Goal: Transaction & Acquisition: Purchase product/service

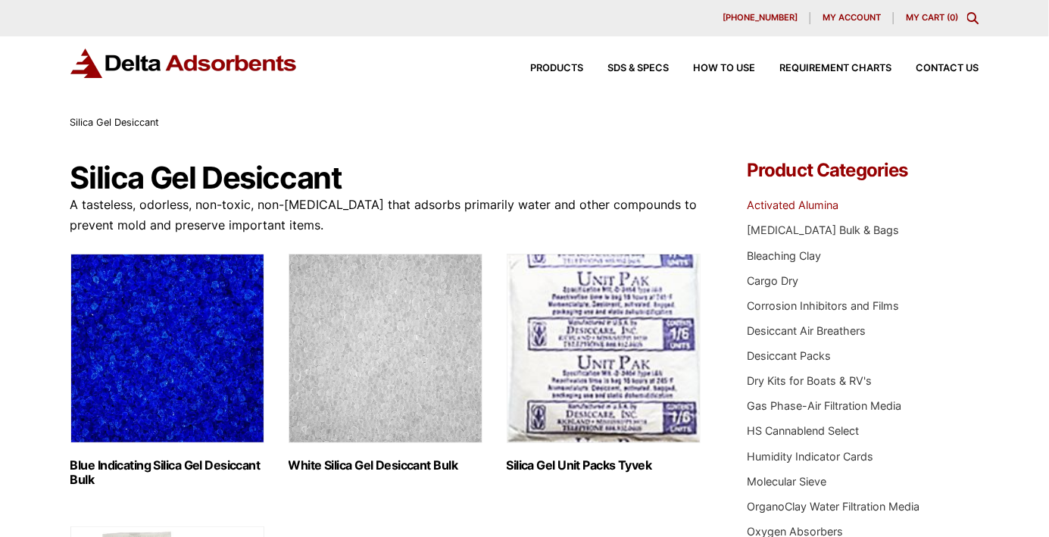
click at [806, 204] on link "Activated Alumina" at bounding box center [793, 205] width 92 height 13
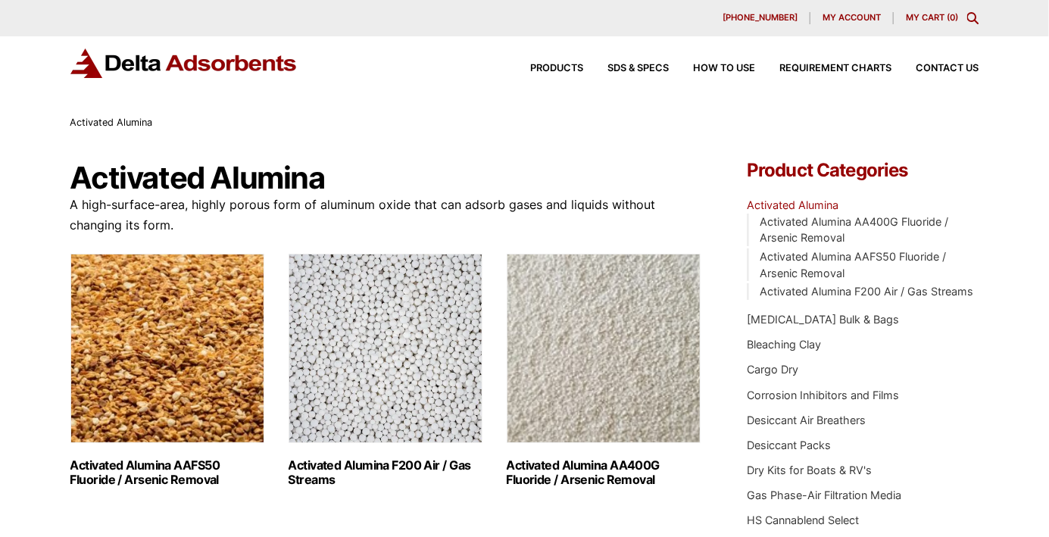
click at [326, 399] on img "Visit product category Activated Alumina F200 Air / Gas Streams" at bounding box center [386, 348] width 194 height 189
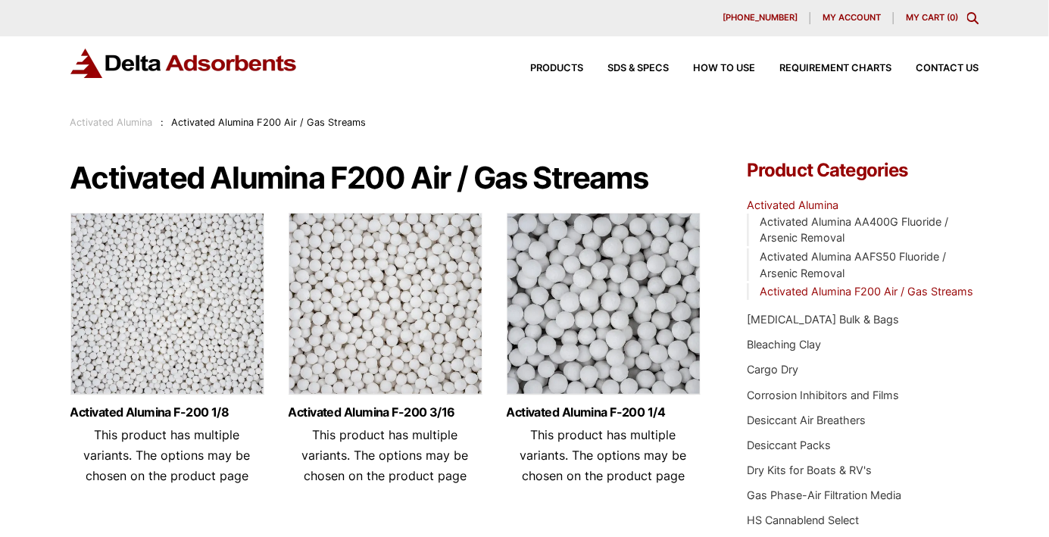
click at [358, 356] on img at bounding box center [386, 307] width 194 height 189
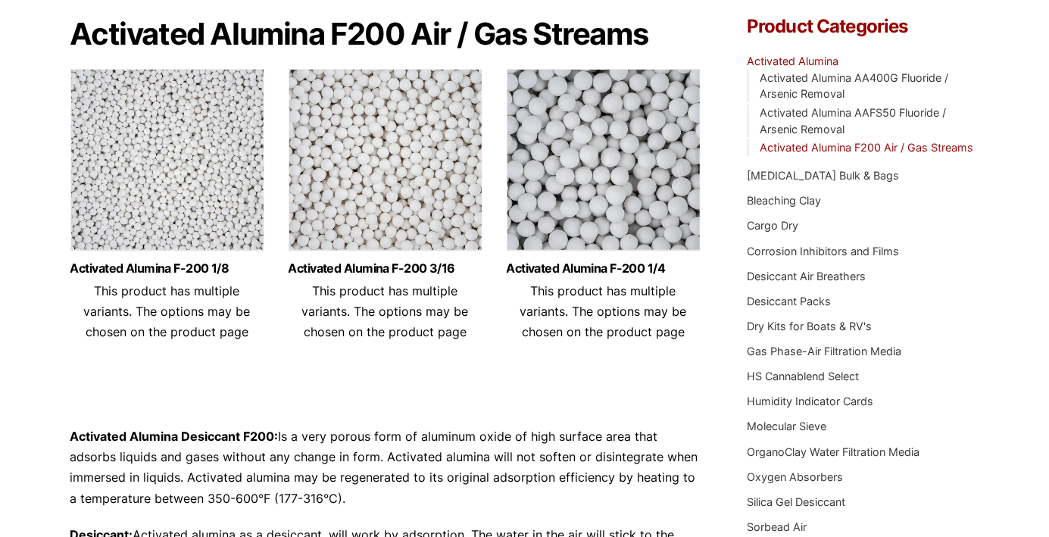
scroll to position [169, 0]
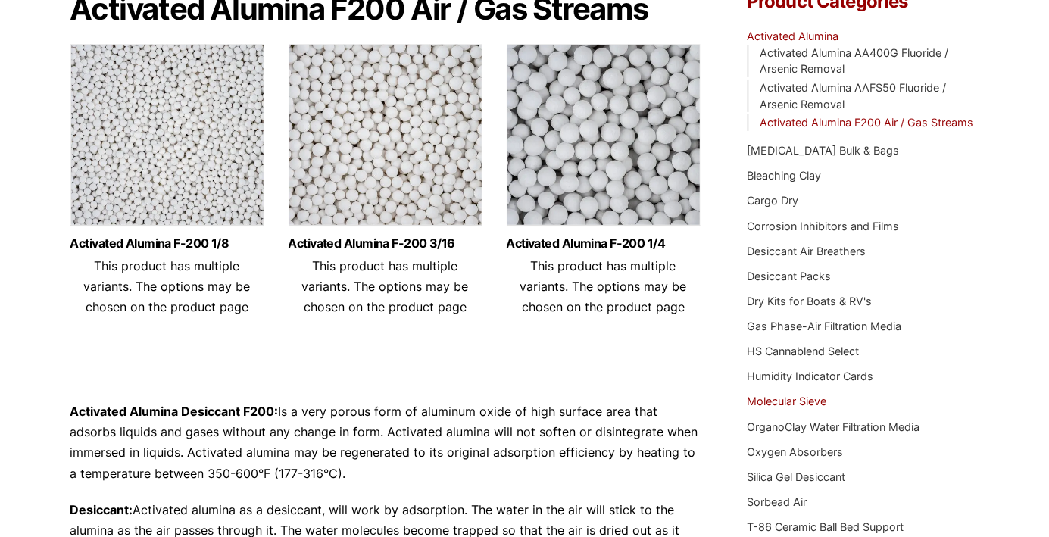
click at [791, 406] on link "Molecular Sieve" at bounding box center [787, 401] width 80 height 13
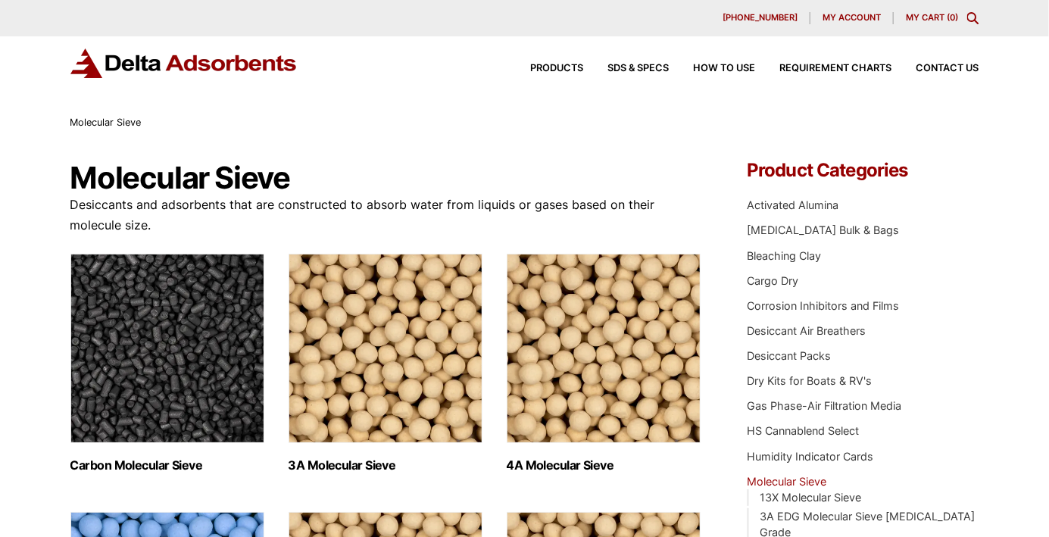
click at [411, 359] on img "Visit product category 3A Molecular Sieve" at bounding box center [386, 348] width 194 height 189
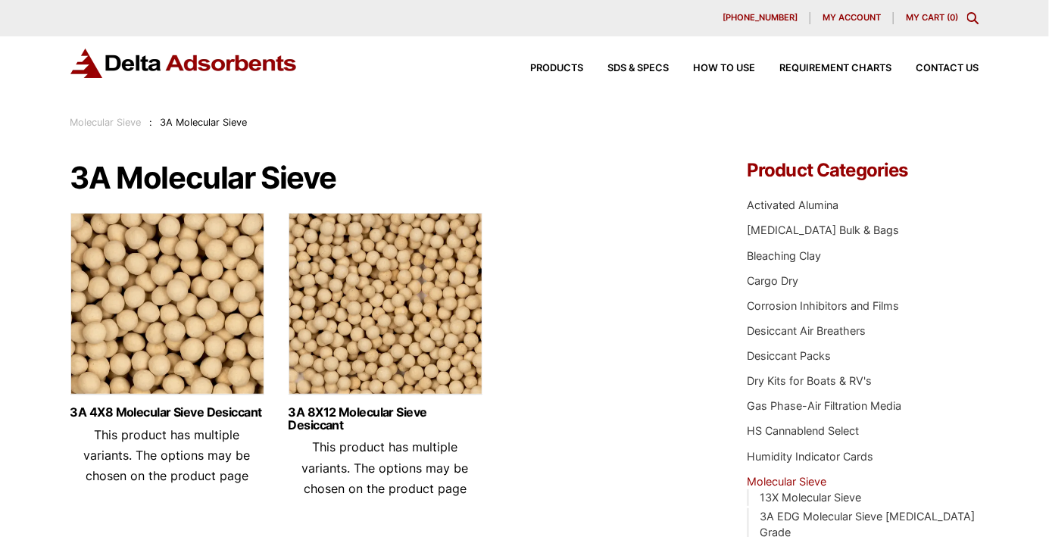
click at [117, 337] on img at bounding box center [167, 307] width 194 height 189
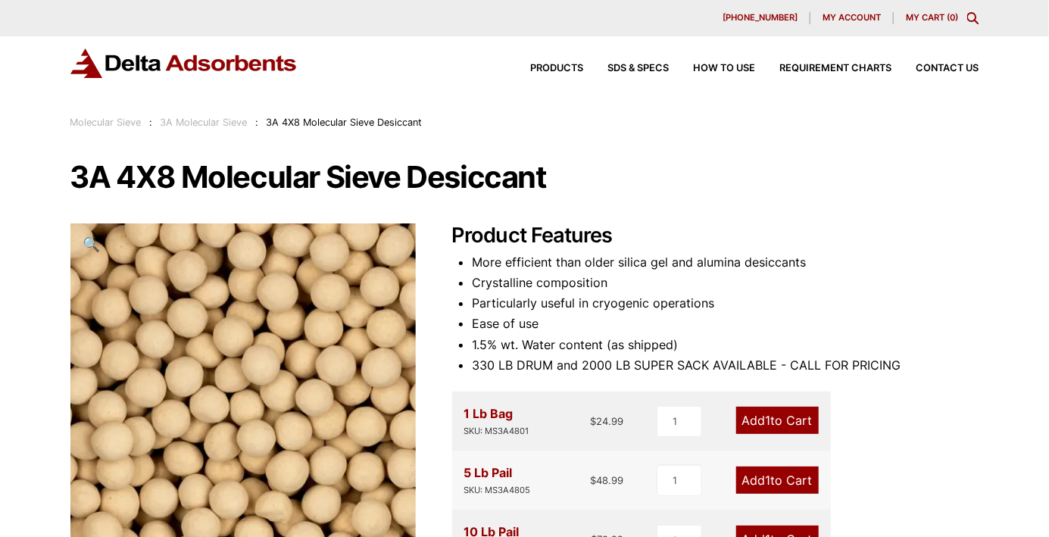
click at [769, 415] on span "1" at bounding box center [768, 420] width 5 height 15
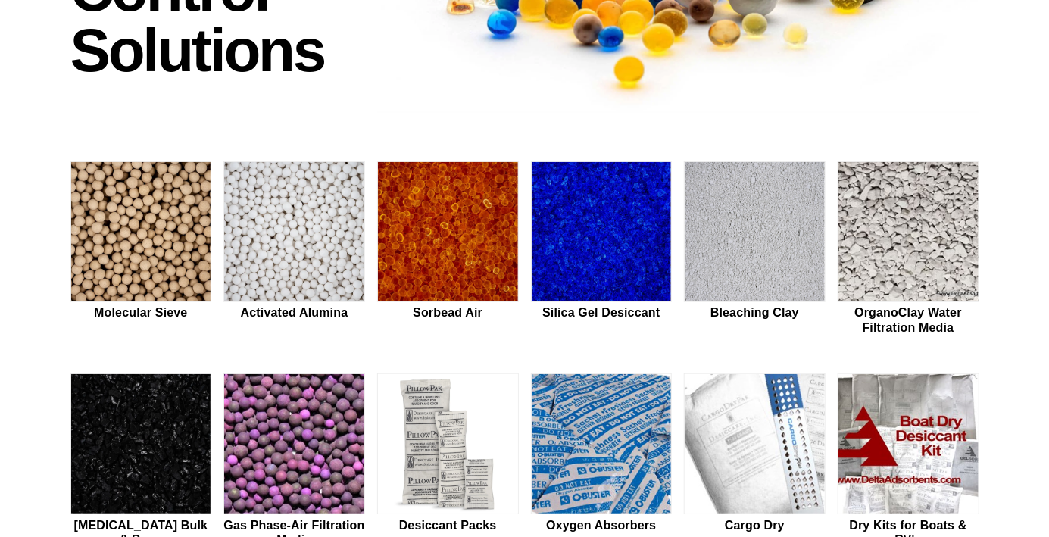
scroll to position [308, 0]
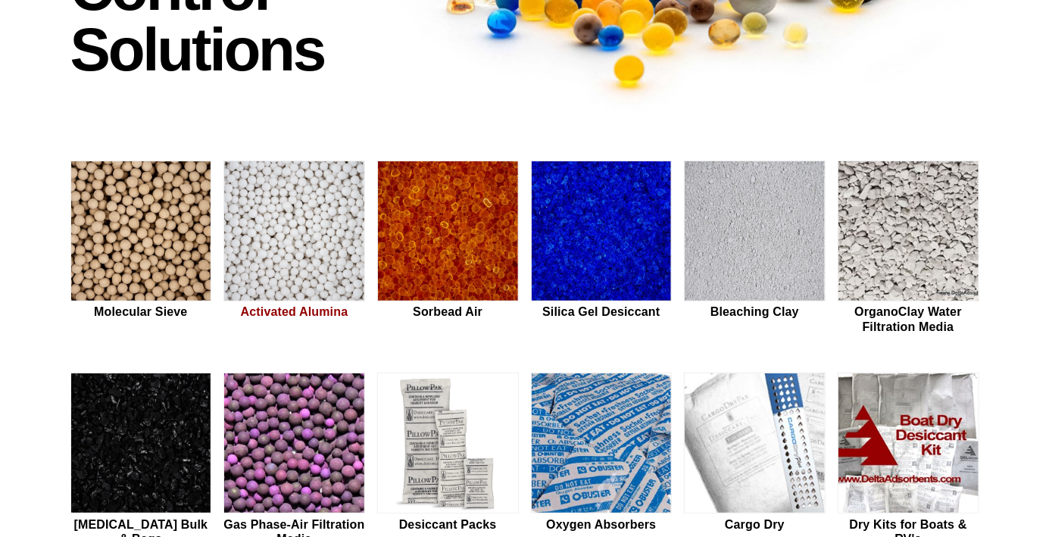
click at [286, 258] on img at bounding box center [294, 231] width 140 height 141
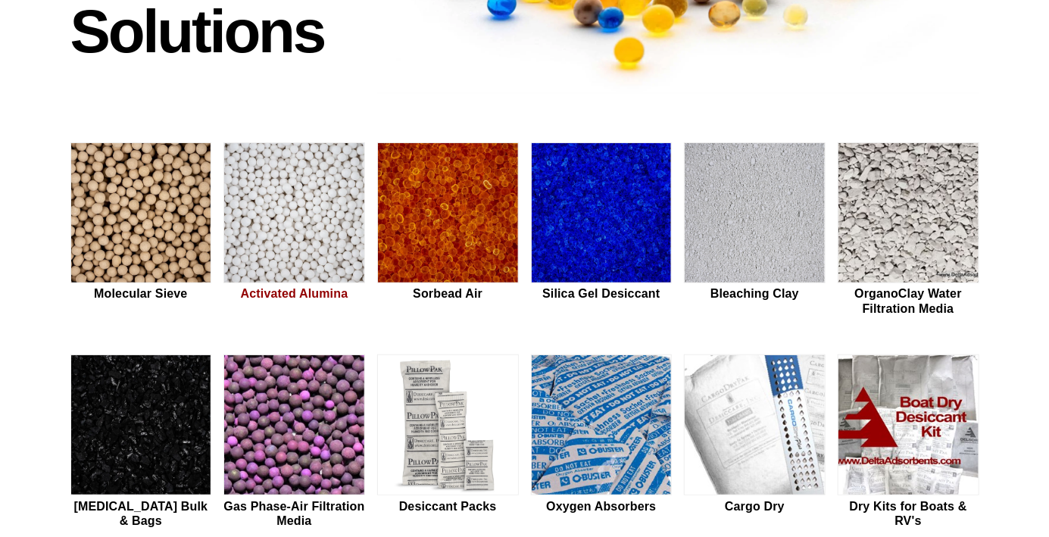
scroll to position [350, 0]
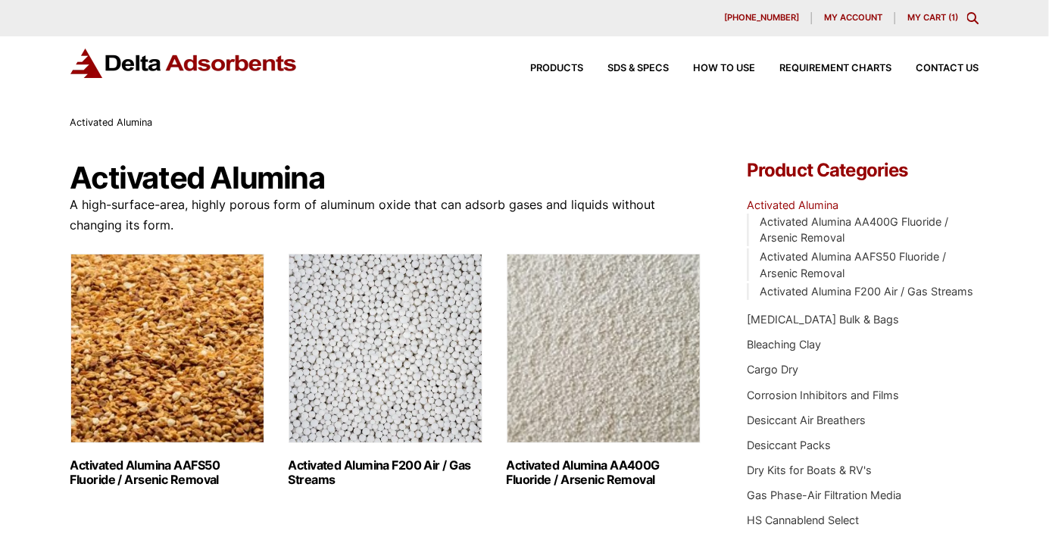
click at [410, 364] on img "Visit product category Activated Alumina F200 Air / Gas Streams" at bounding box center [386, 348] width 194 height 189
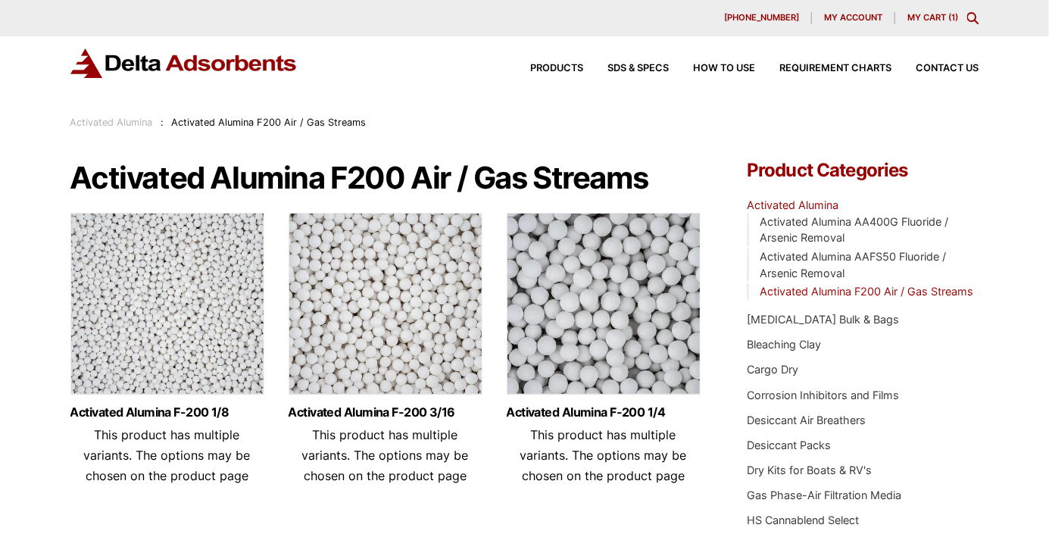
click at [409, 325] on img at bounding box center [386, 307] width 194 height 189
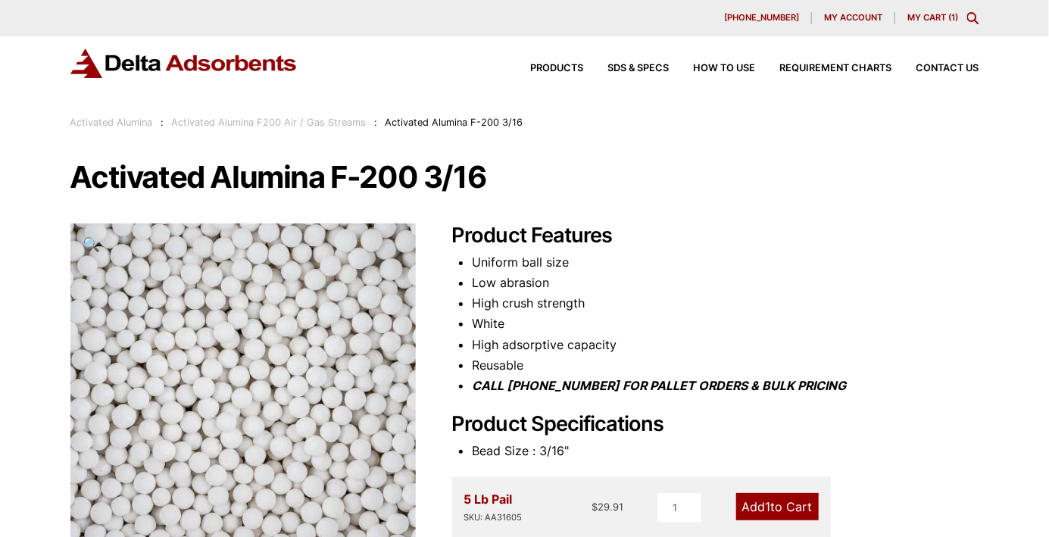
click at [762, 508] on link "Add 1 to Cart" at bounding box center [778, 506] width 83 height 27
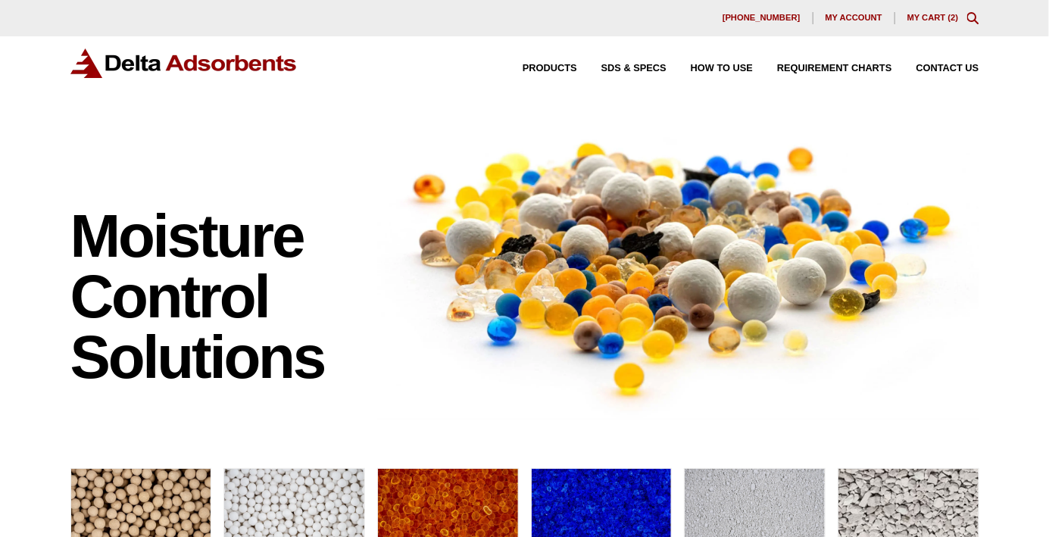
click at [927, 13] on link "My Cart ( 2 )" at bounding box center [934, 17] width 52 height 9
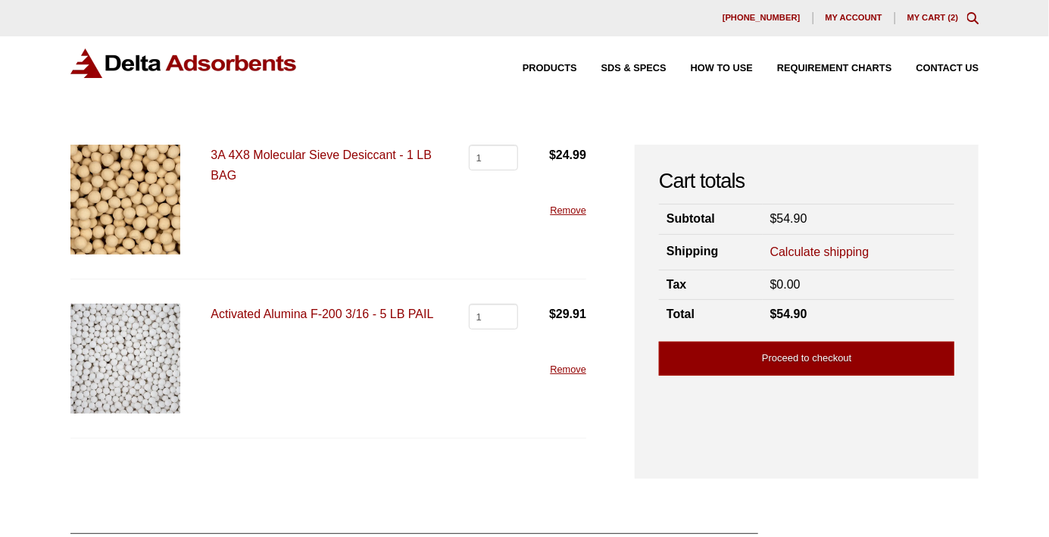
click at [837, 249] on link "Calculate shipping" at bounding box center [820, 252] width 99 height 17
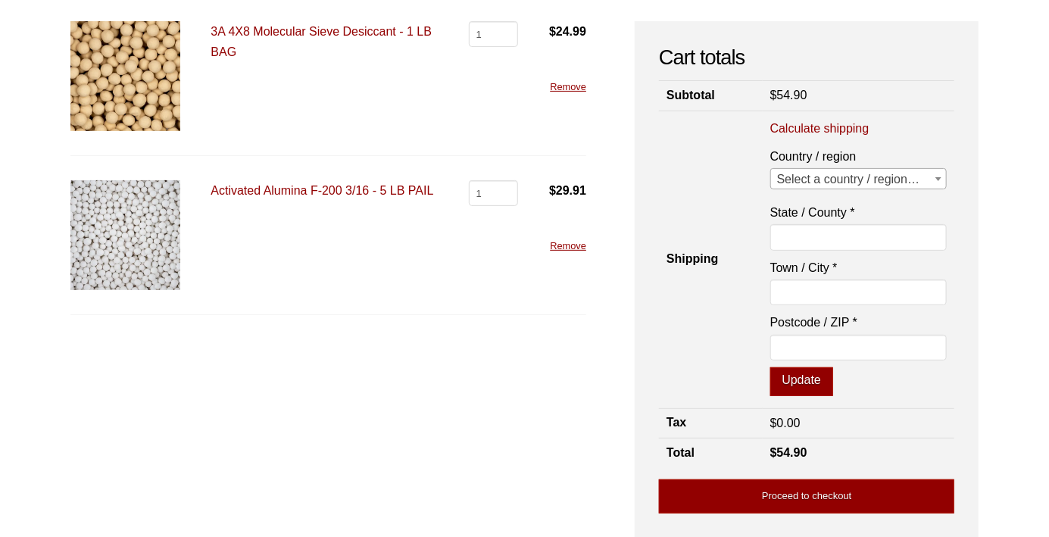
scroll to position [127, 0]
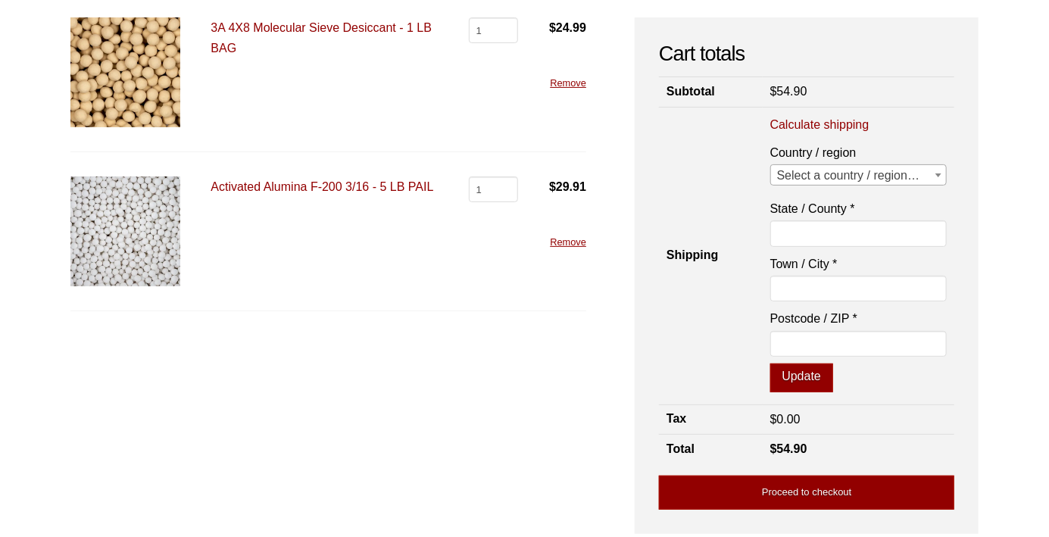
click at [815, 175] on span "Select a country / region…" at bounding box center [859, 175] width 176 height 21
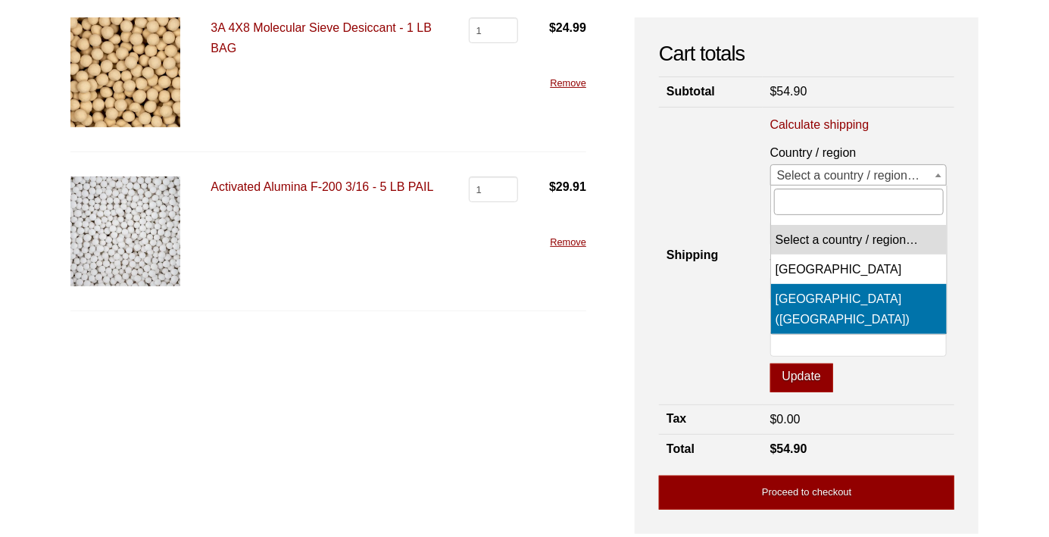
select select "US"
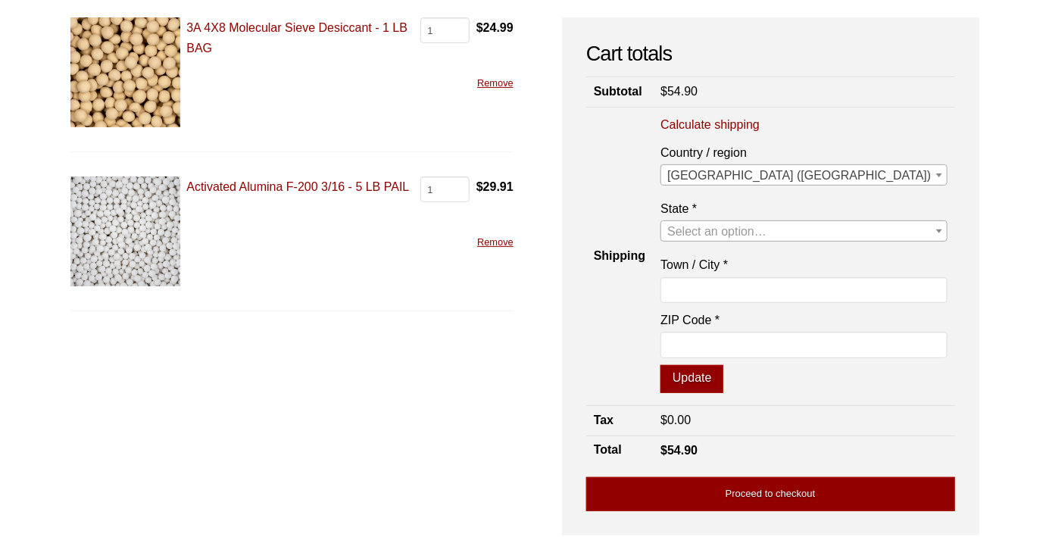
click at [767, 227] on span "Select an option…" at bounding box center [717, 231] width 99 height 13
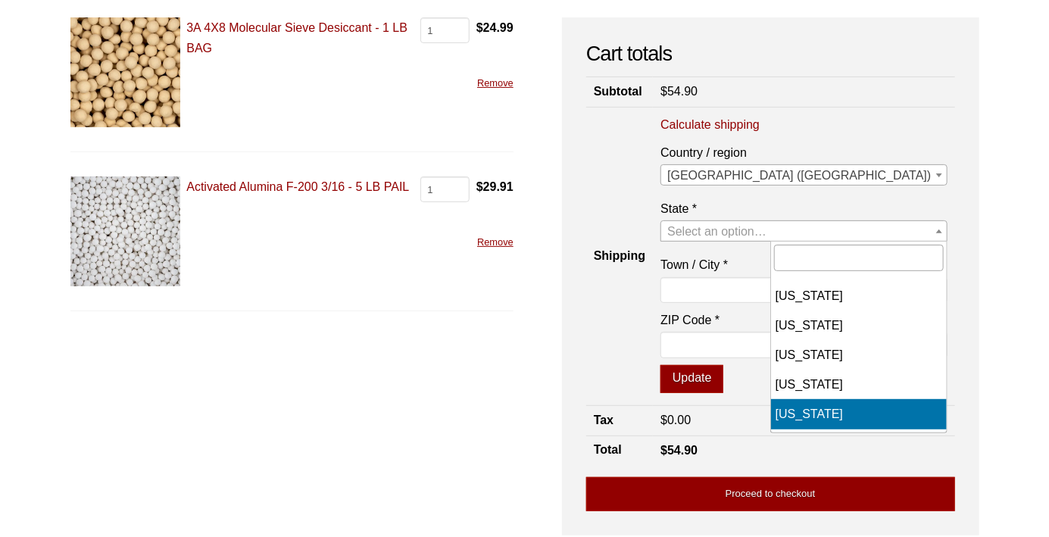
select select "CA"
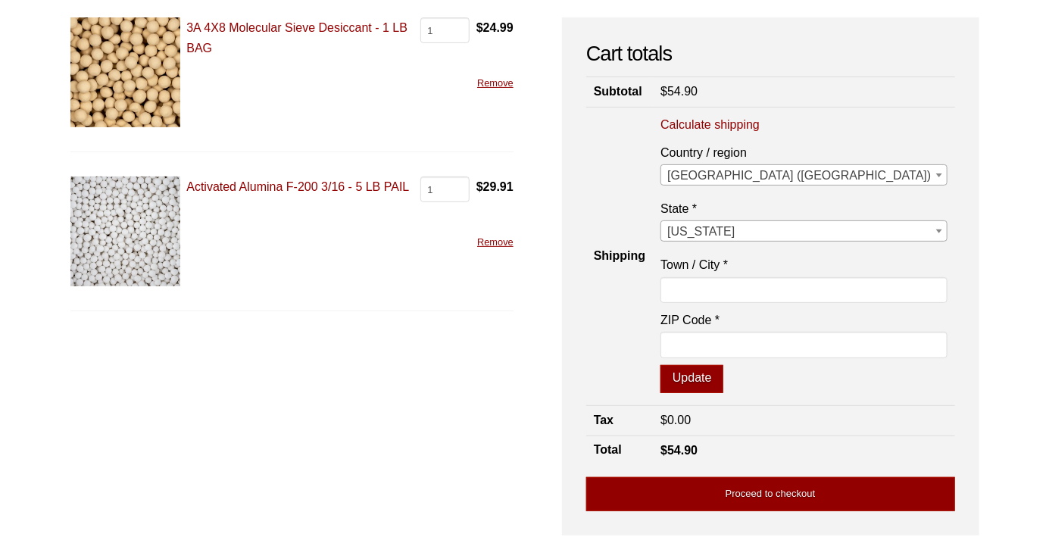
click at [824, 273] on label "Town / City *" at bounding box center [804, 265] width 286 height 20
click at [824, 277] on input "Town / City *" at bounding box center [804, 290] width 286 height 26
type input "camarillo"
click at [822, 342] on input "ZIP Code *" at bounding box center [804, 345] width 286 height 26
type input "93012"
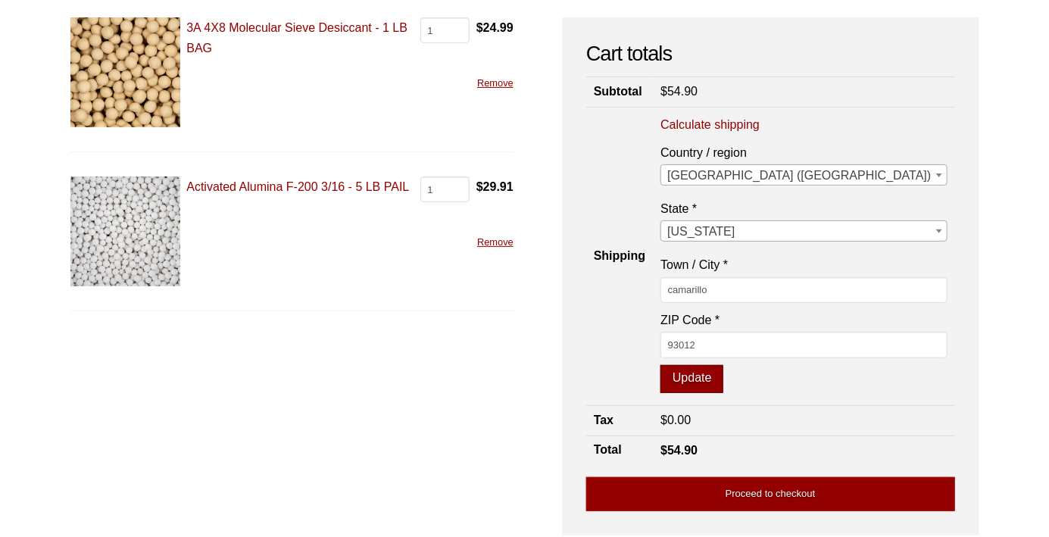
click at [724, 370] on button "Update" at bounding box center [692, 379] width 63 height 29
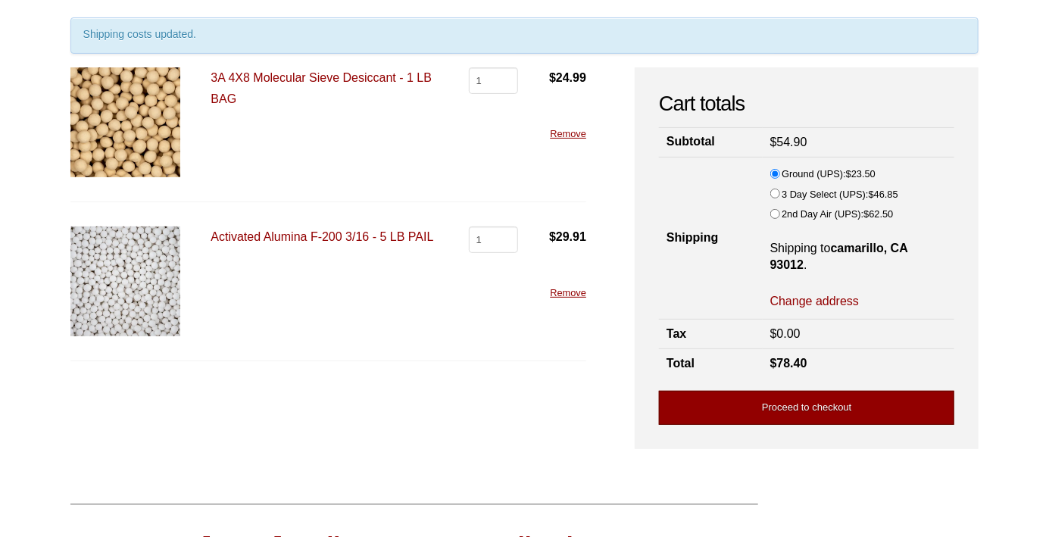
click at [740, 412] on link "Proceed to checkout" at bounding box center [807, 408] width 296 height 34
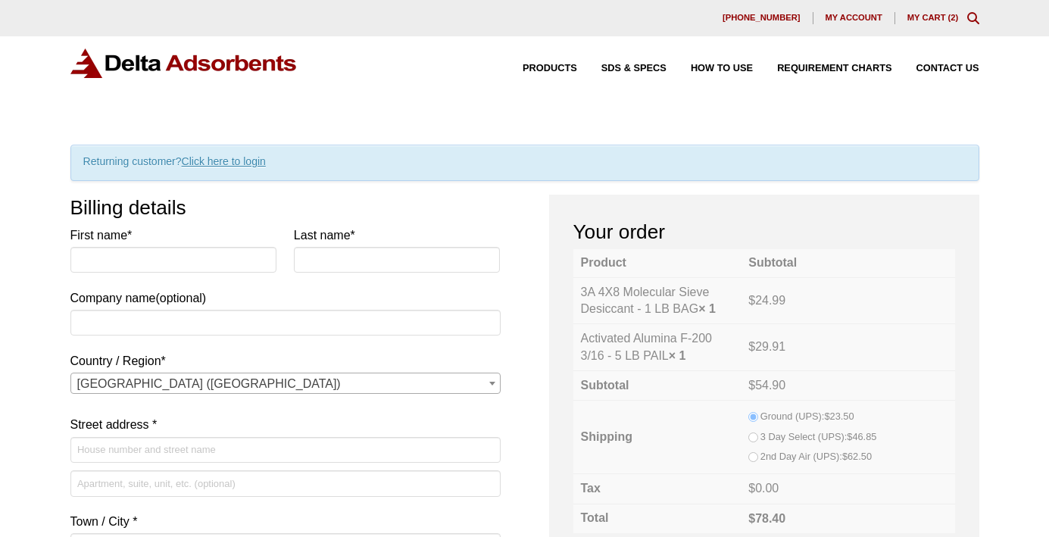
select select "CA"
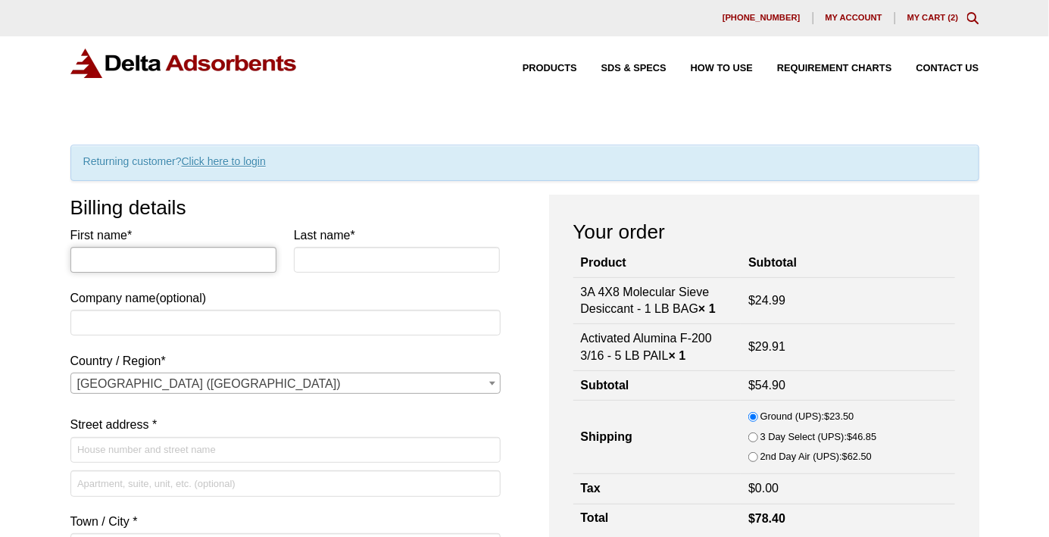
click at [144, 261] on input "First name *" at bounding box center [173, 260] width 207 height 26
type input "[PERSON_NAME]"
click at [385, 261] on input "Last name *" at bounding box center [397, 260] width 207 height 26
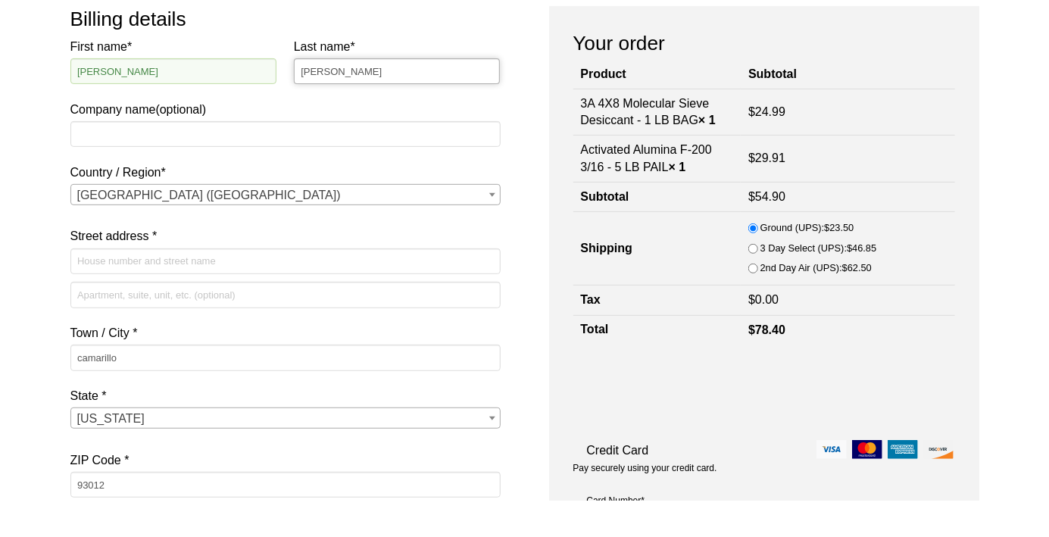
scroll to position [176, 0]
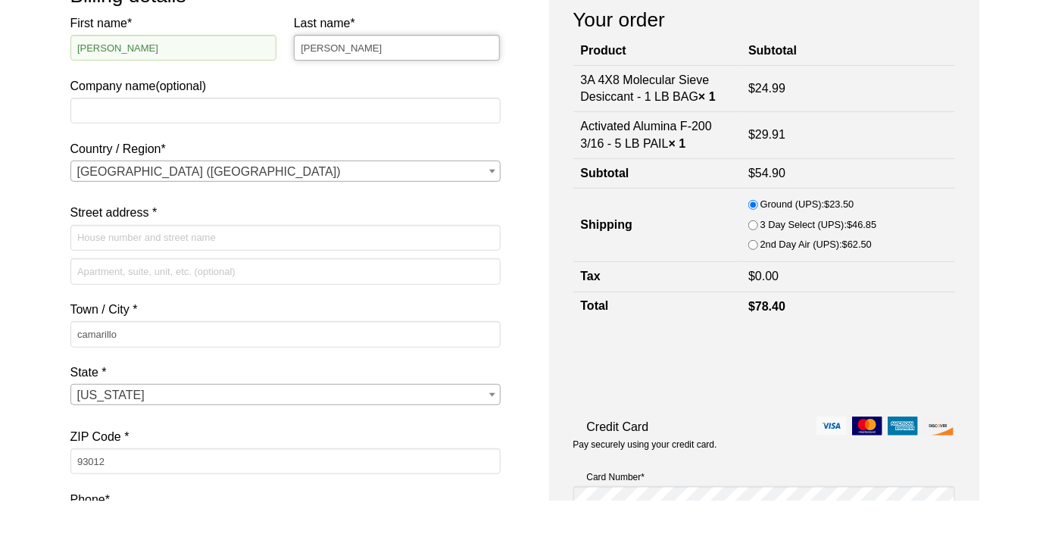
type input "[PERSON_NAME]"
click at [199, 274] on input "Street address *" at bounding box center [285, 274] width 430 height 26
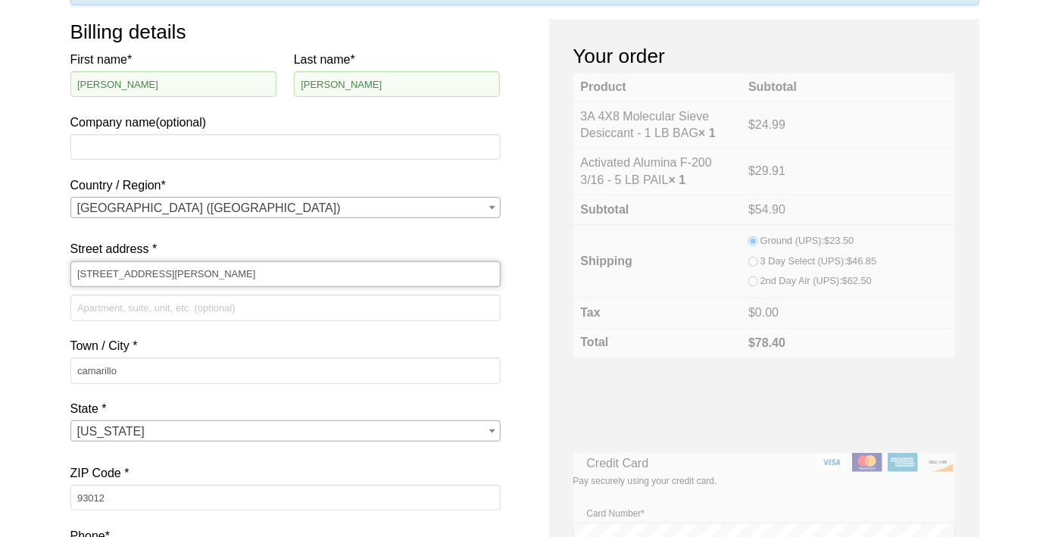
type input "[STREET_ADDRESS][PERSON_NAME]"
click at [145, 371] on input "camarillo" at bounding box center [285, 371] width 430 height 26
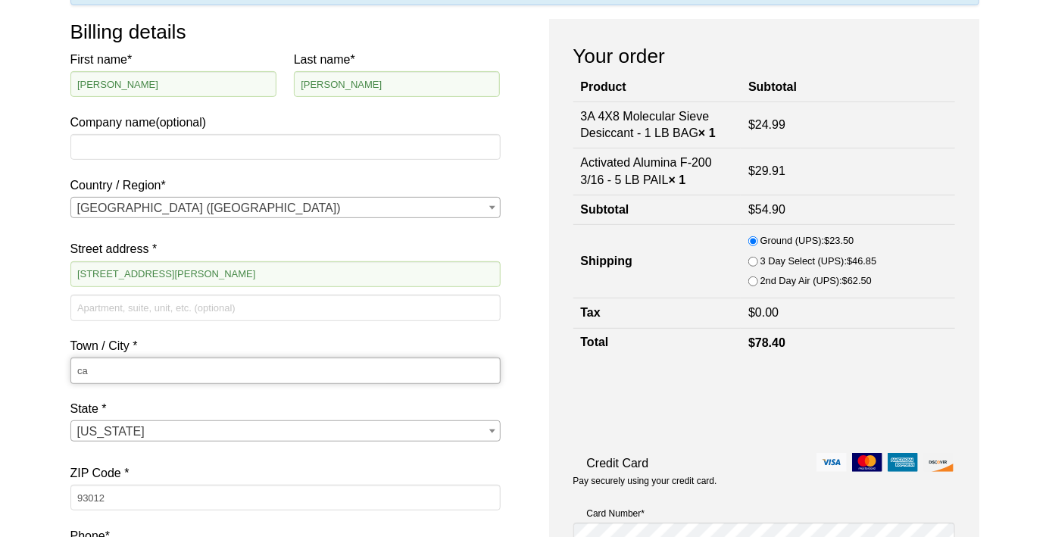
type input "c"
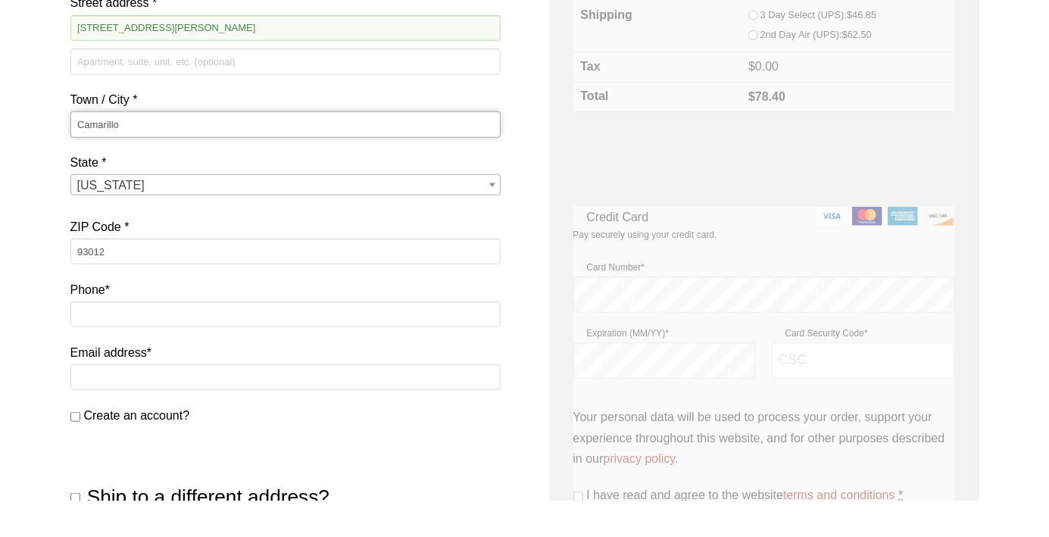
scroll to position [386, 0]
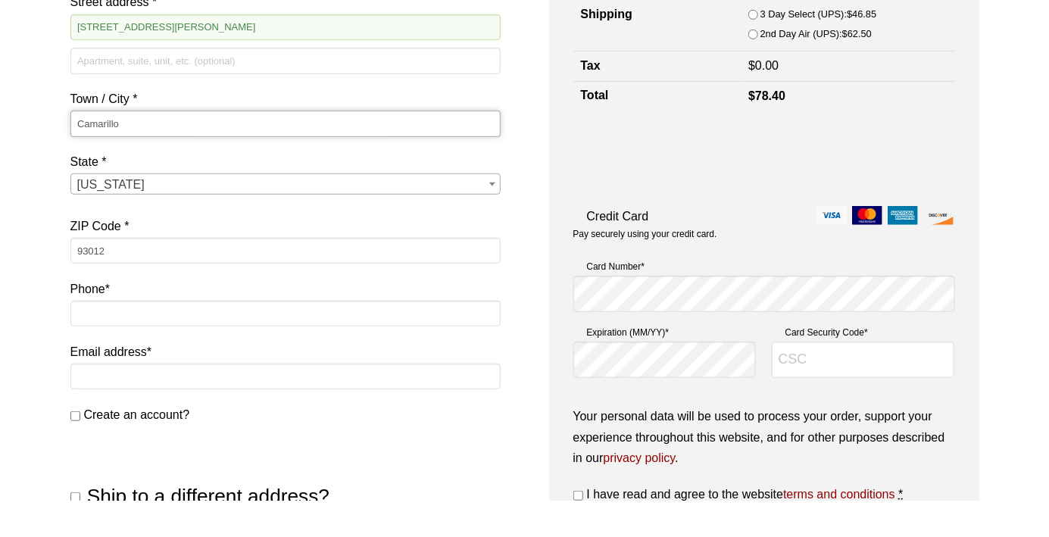
type input "Camarillo"
click at [135, 352] on input "Phone *" at bounding box center [285, 350] width 430 height 26
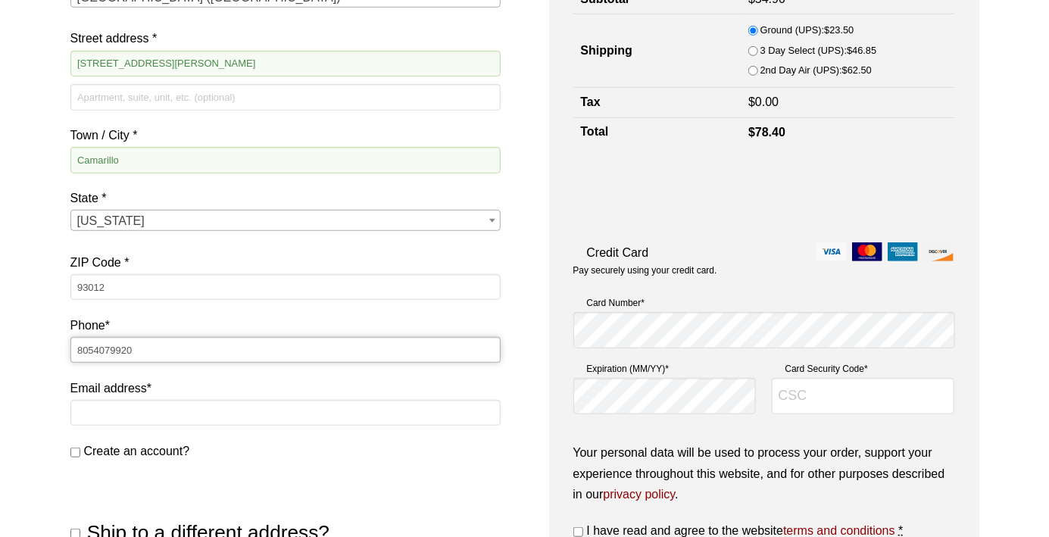
type input "8054079920"
click at [115, 418] on input "Email address *" at bounding box center [285, 413] width 430 height 26
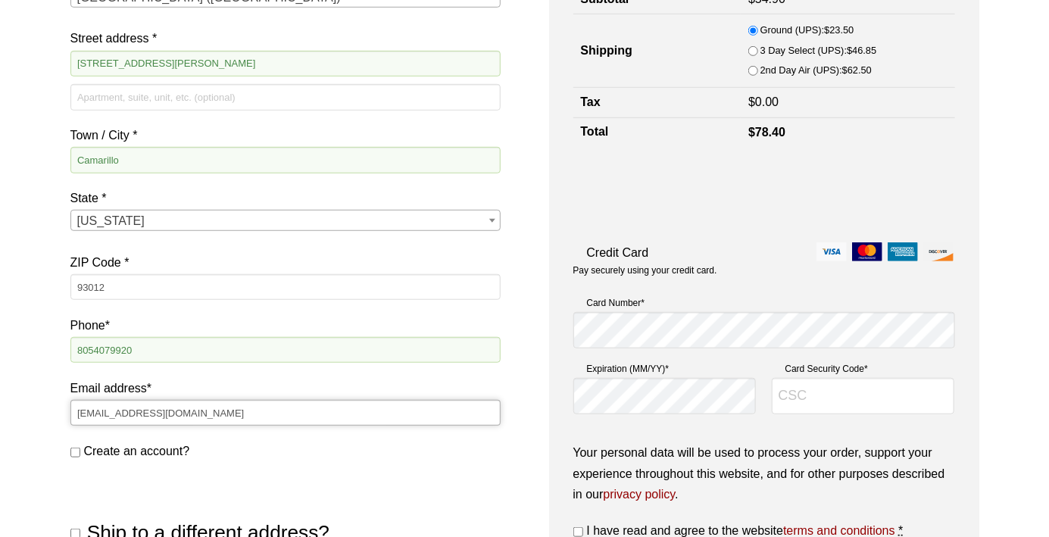
type input "[EMAIL_ADDRESS][DOMAIN_NAME]"
click at [76, 452] on input "Create an account?" at bounding box center [75, 453] width 10 height 10
checkbox input "true"
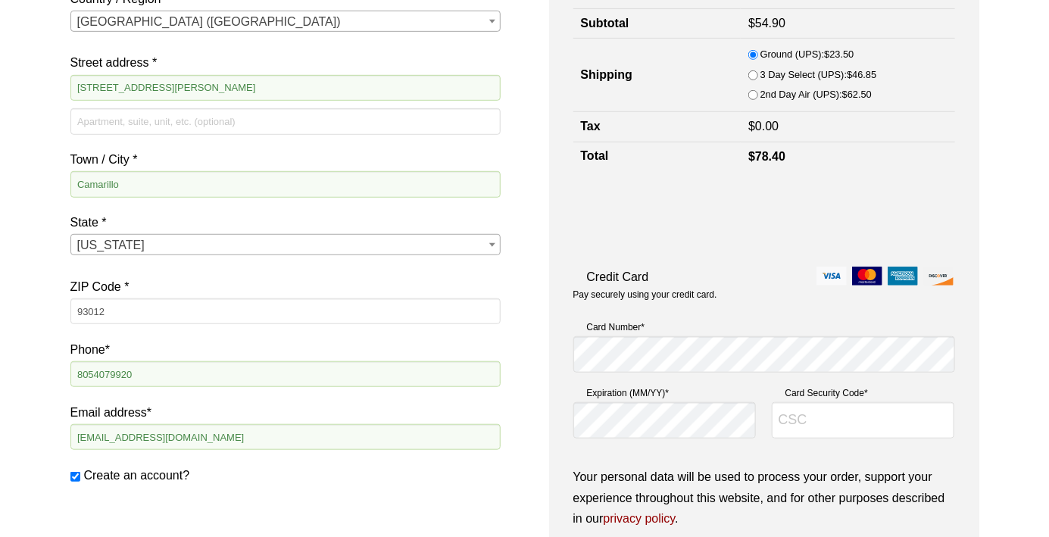
scroll to position [377, 0]
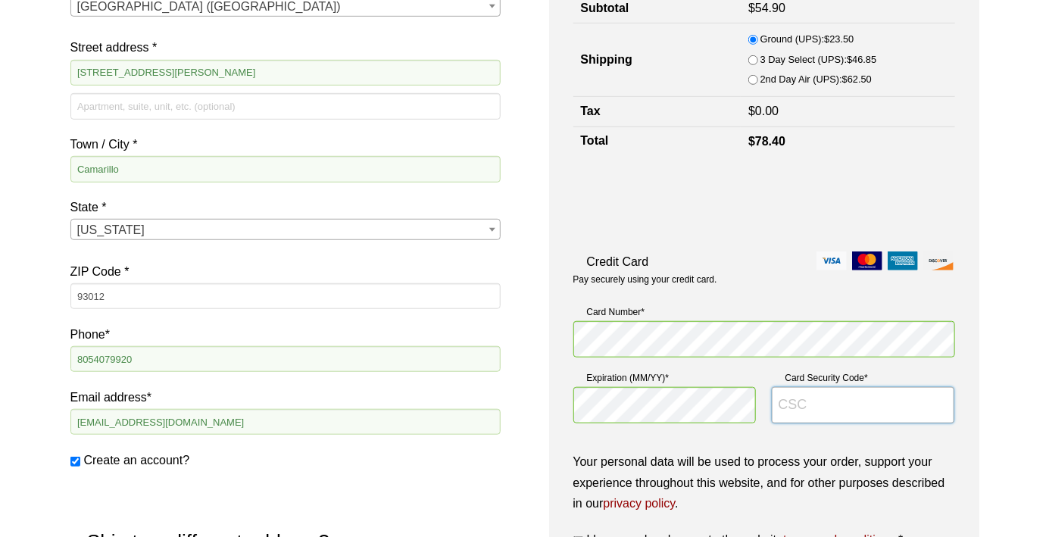
click at [799, 418] on input "Card Security Code *" at bounding box center [863, 405] width 183 height 36
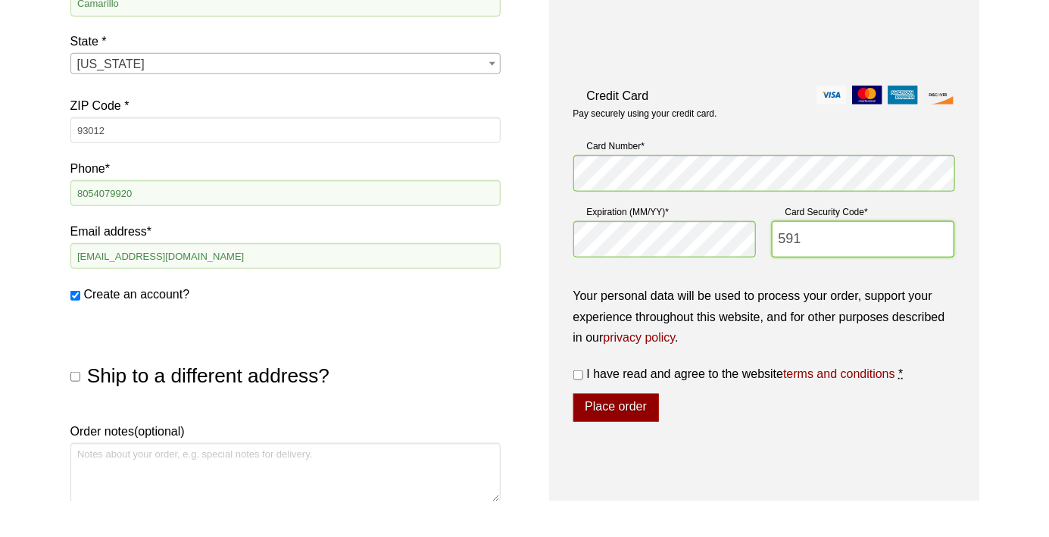
scroll to position [508, 0]
type input "591"
click at [578, 416] on input "I have read and agree to the website terms and conditions *" at bounding box center [579, 411] width 10 height 10
checkbox input "true"
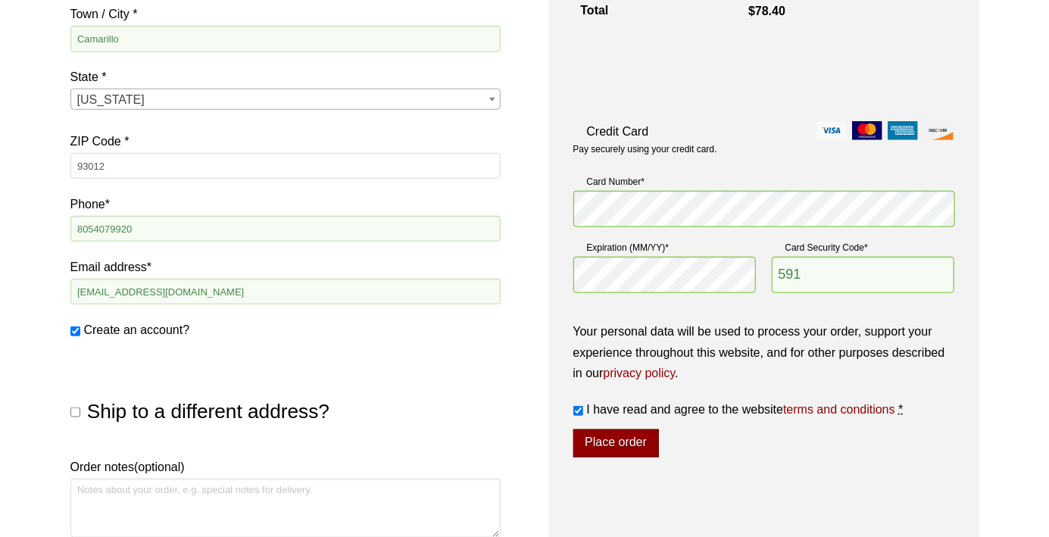
click at [609, 446] on button "Place order" at bounding box center [617, 444] width 86 height 29
